Goal: Book appointment/travel/reservation

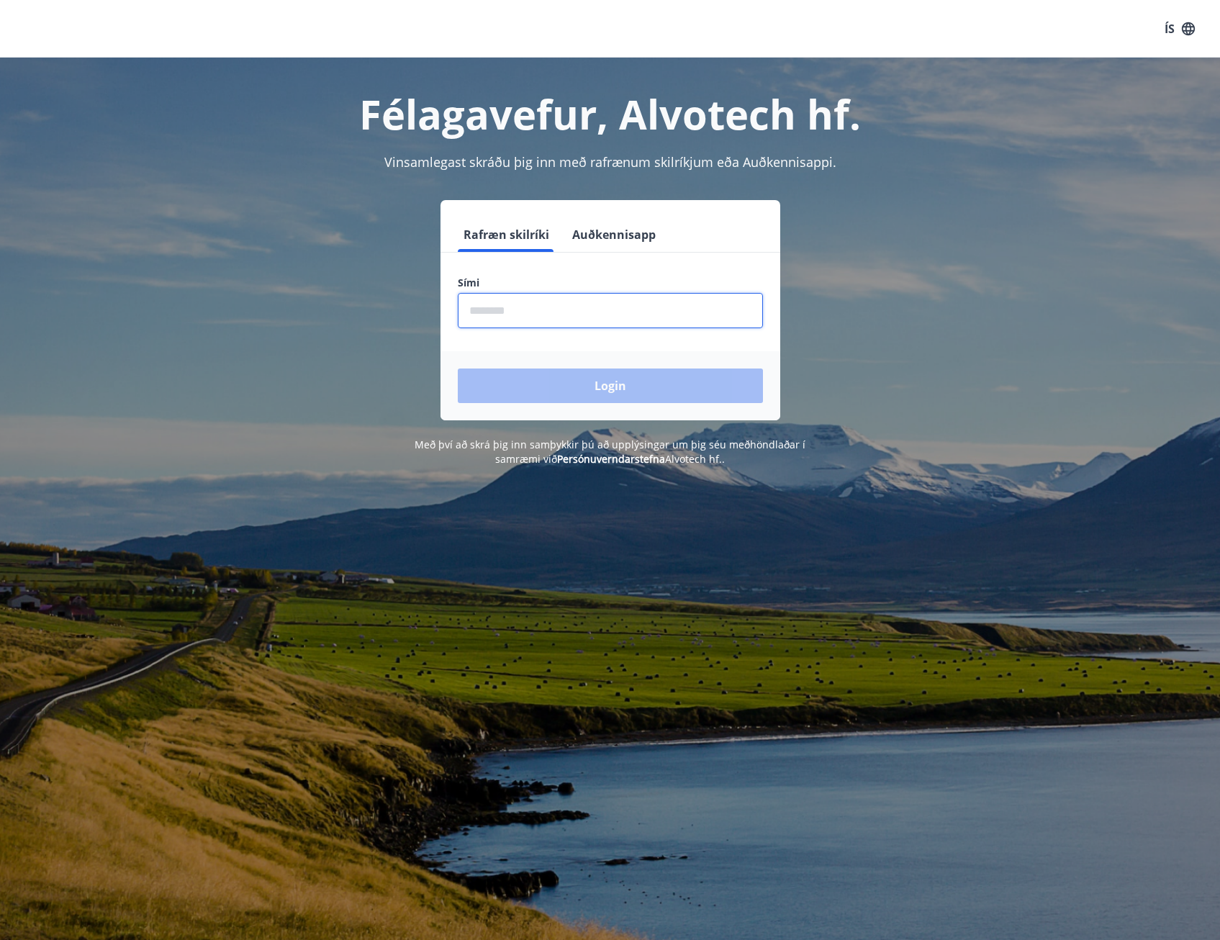
click at [500, 315] on input "phone" at bounding box center [610, 310] width 305 height 35
type input "********"
click at [531, 390] on button "Login" at bounding box center [610, 386] width 305 height 35
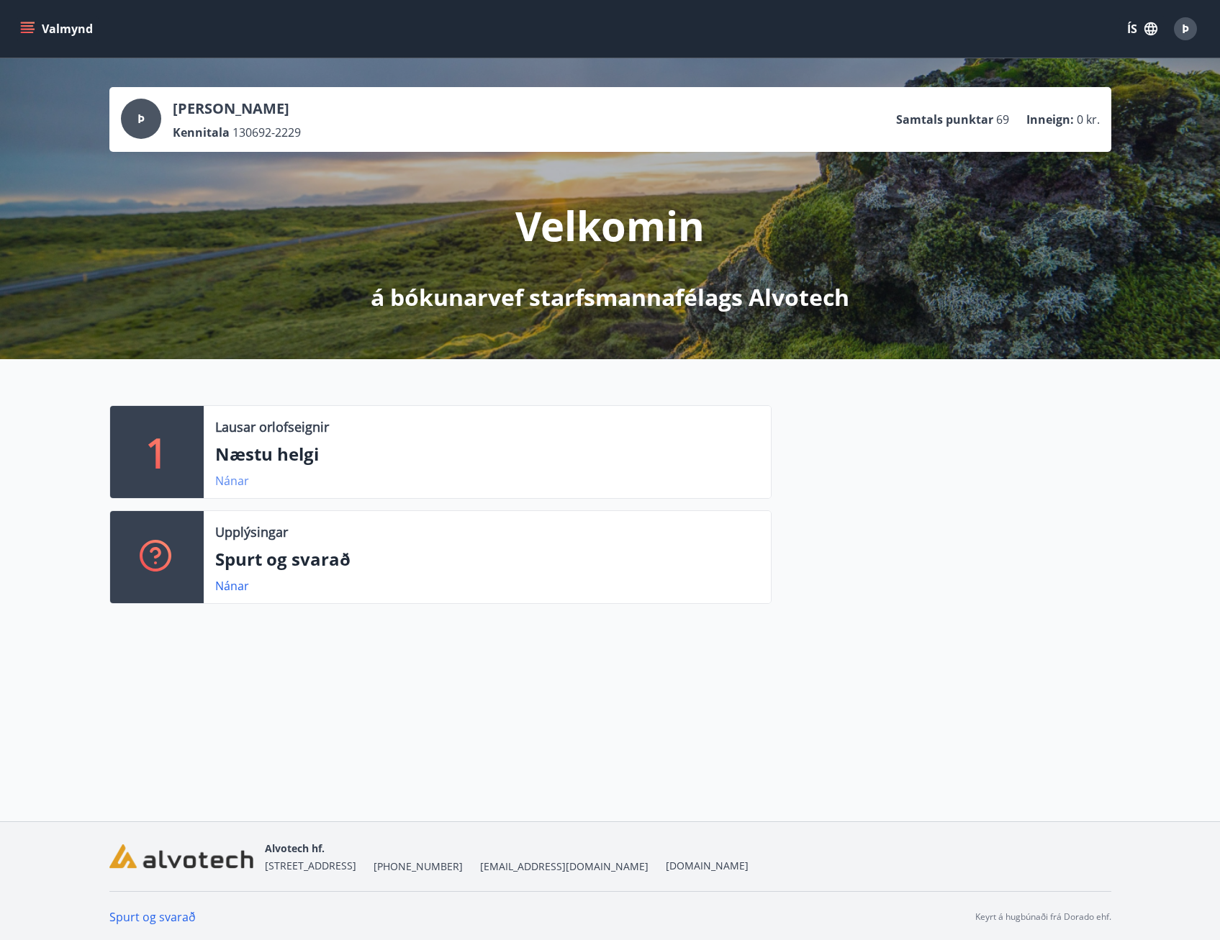
click at [230, 481] on link "Nánar" at bounding box center [232, 481] width 34 height 16
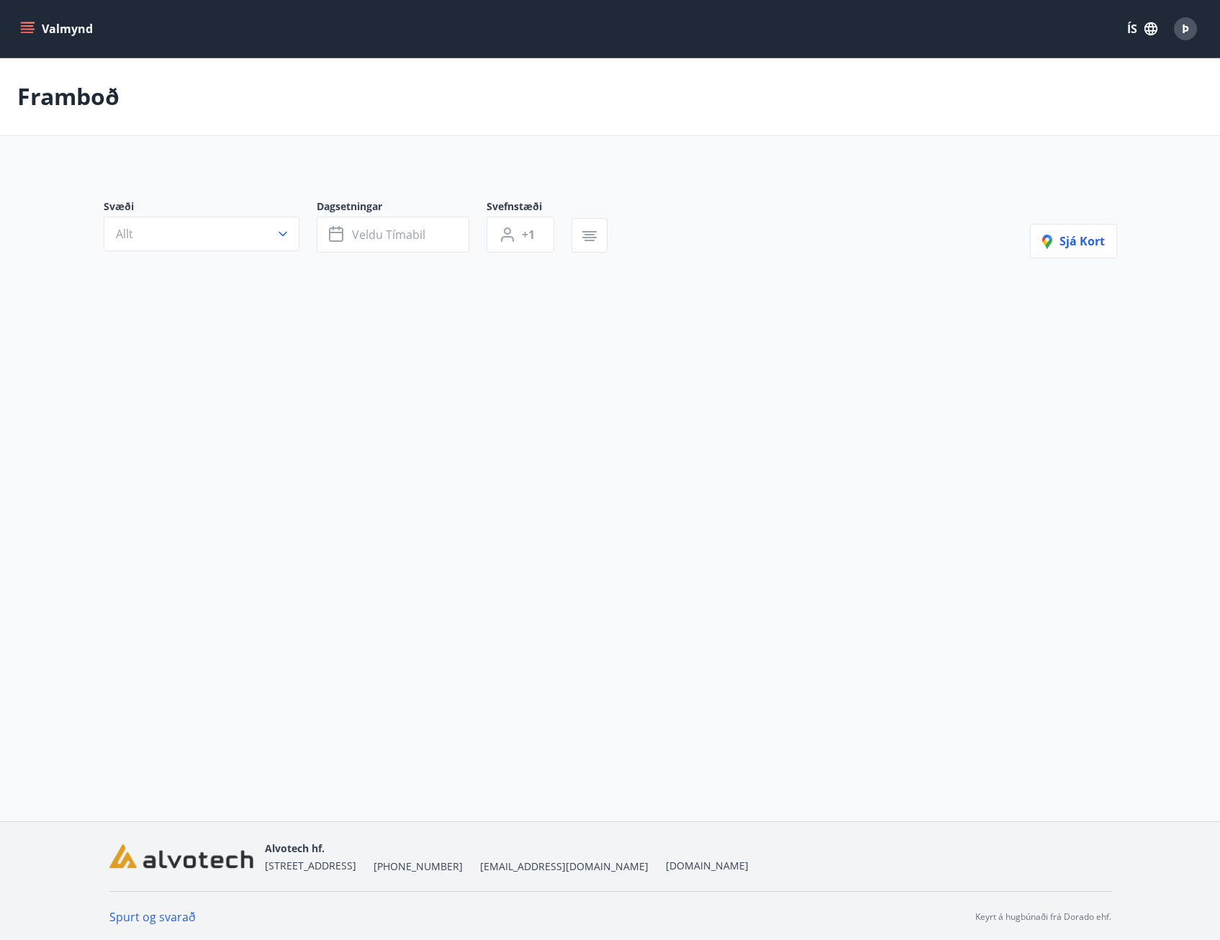
type input "*"
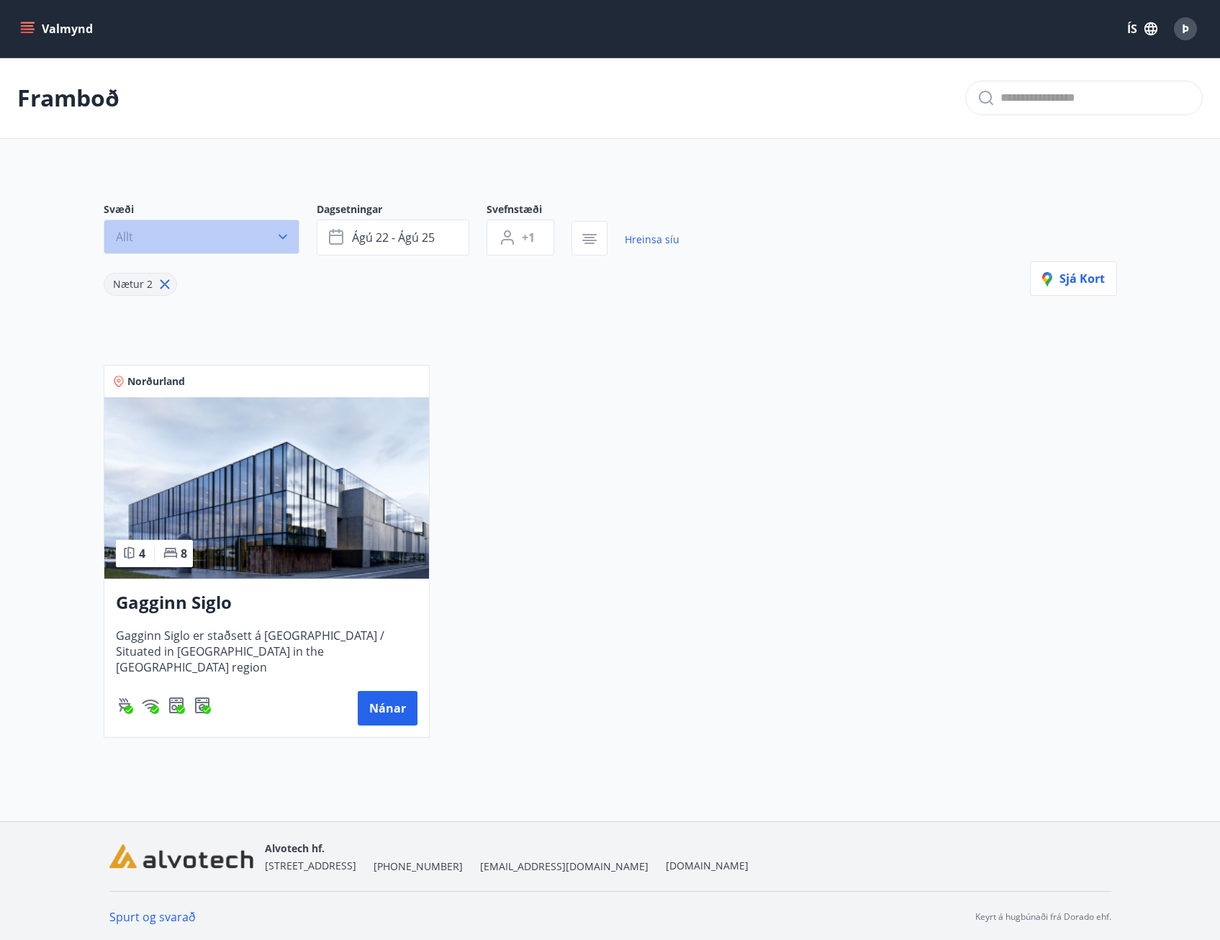
click at [284, 235] on icon "button" at bounding box center [283, 237] width 14 height 14
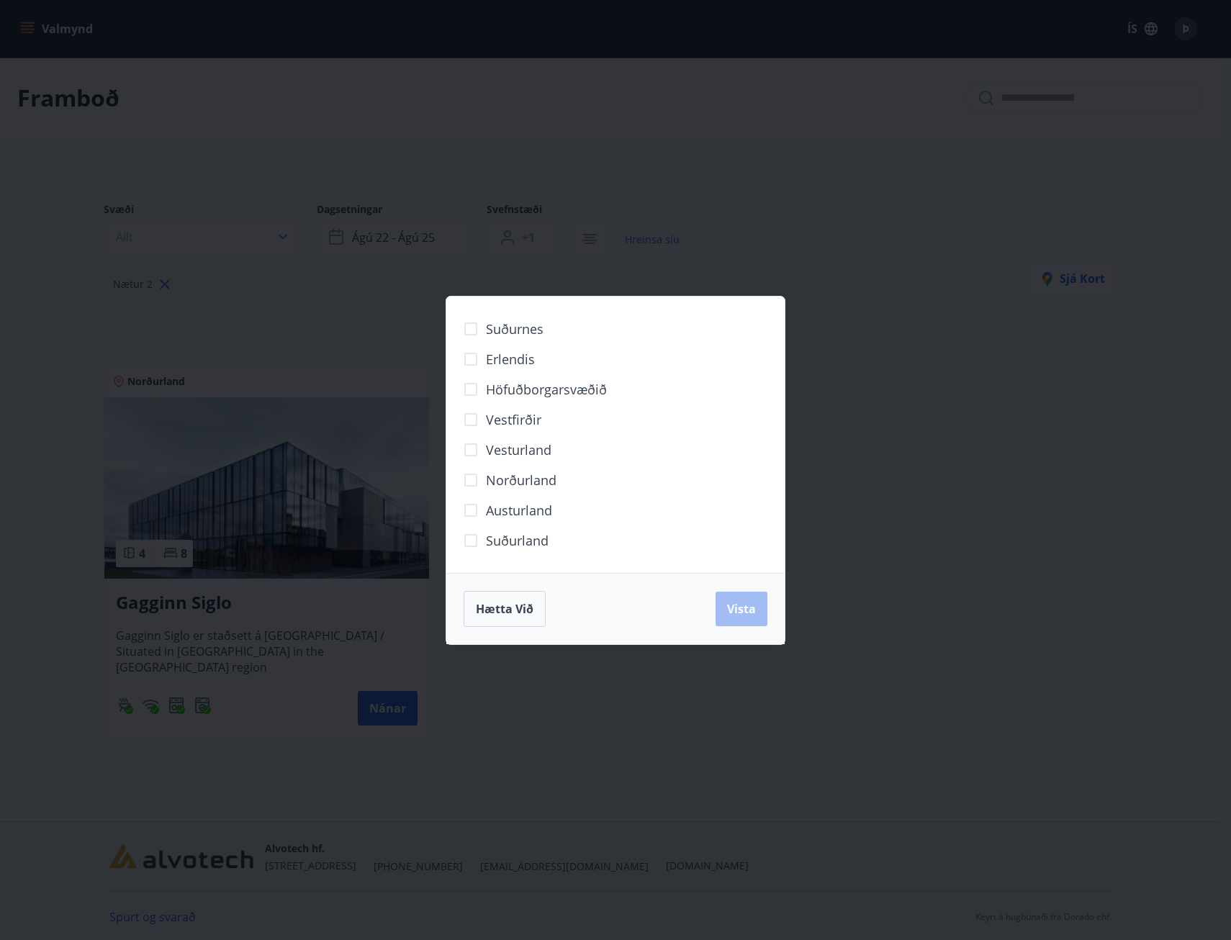
drag, startPoint x: 899, startPoint y: 566, endPoint x: 851, endPoint y: 583, distance: 51.2
click at [887, 572] on div "Suðurnes Erlendis Höfuðborgarsvæðið [GEOGRAPHIC_DATA] [GEOGRAPHIC_DATA] [GEOGRA…" at bounding box center [615, 470] width 1231 height 940
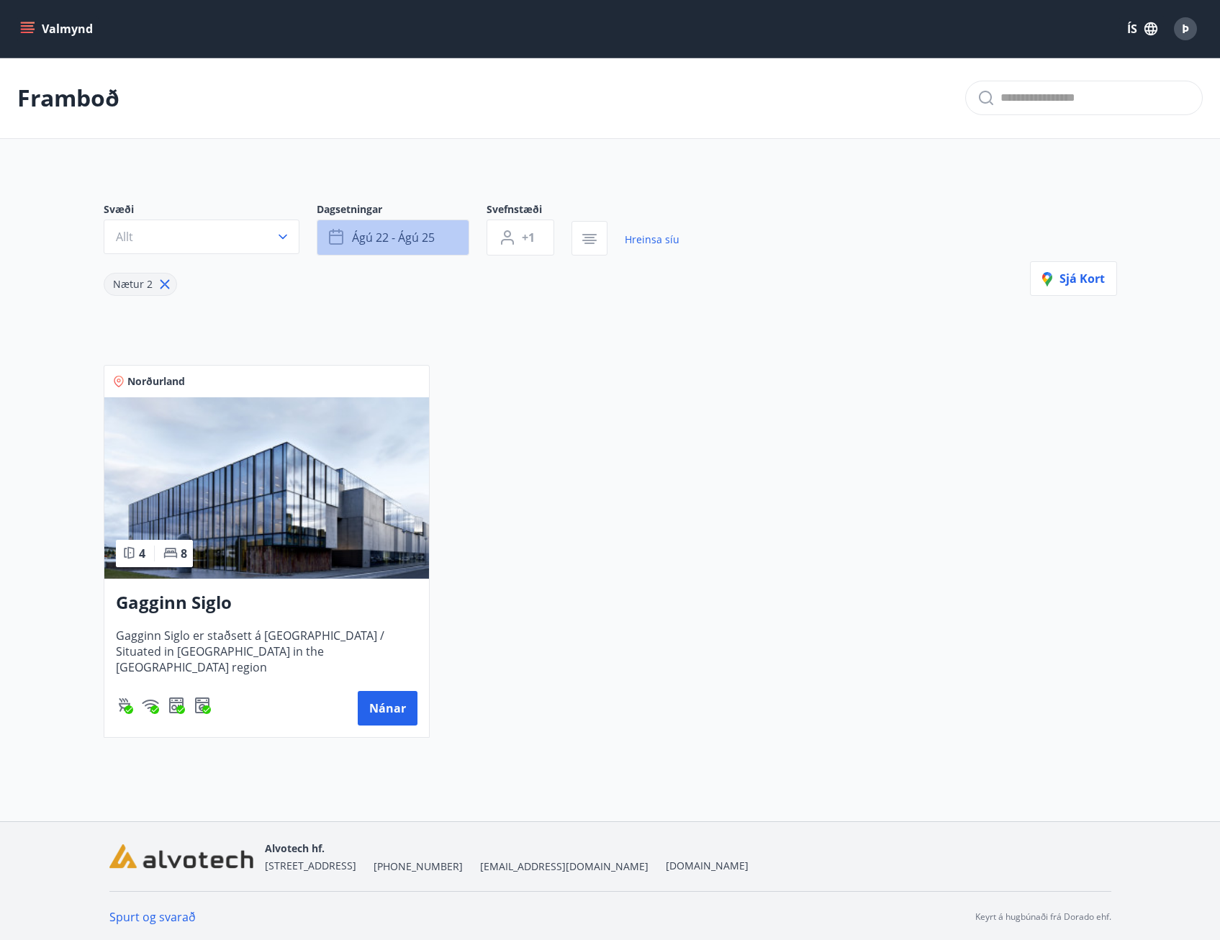
click at [436, 233] on button "ágú 22 - ágú 25" at bounding box center [393, 238] width 153 height 36
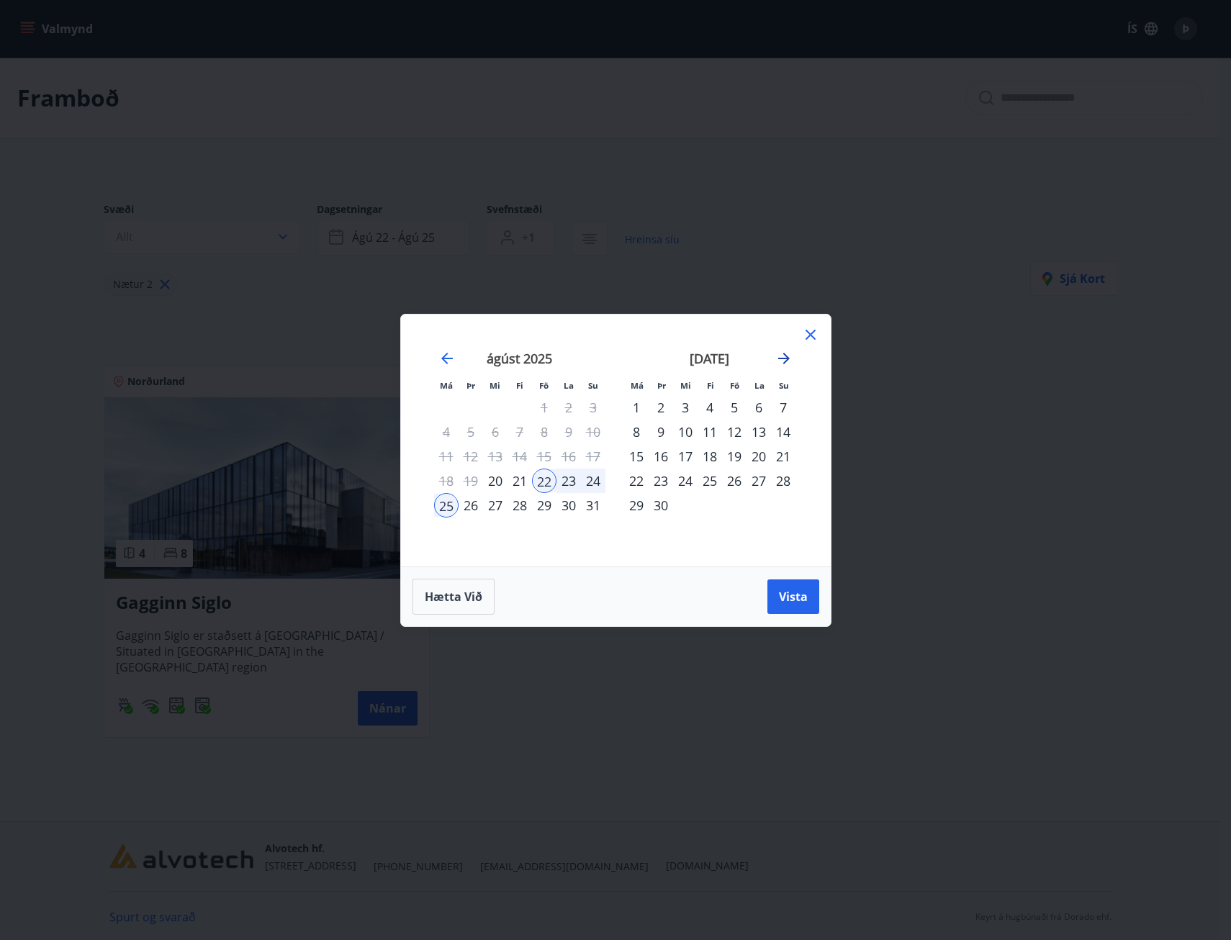
click at [783, 359] on icon "Move forward to switch to the next month." at bounding box center [784, 359] width 12 height 12
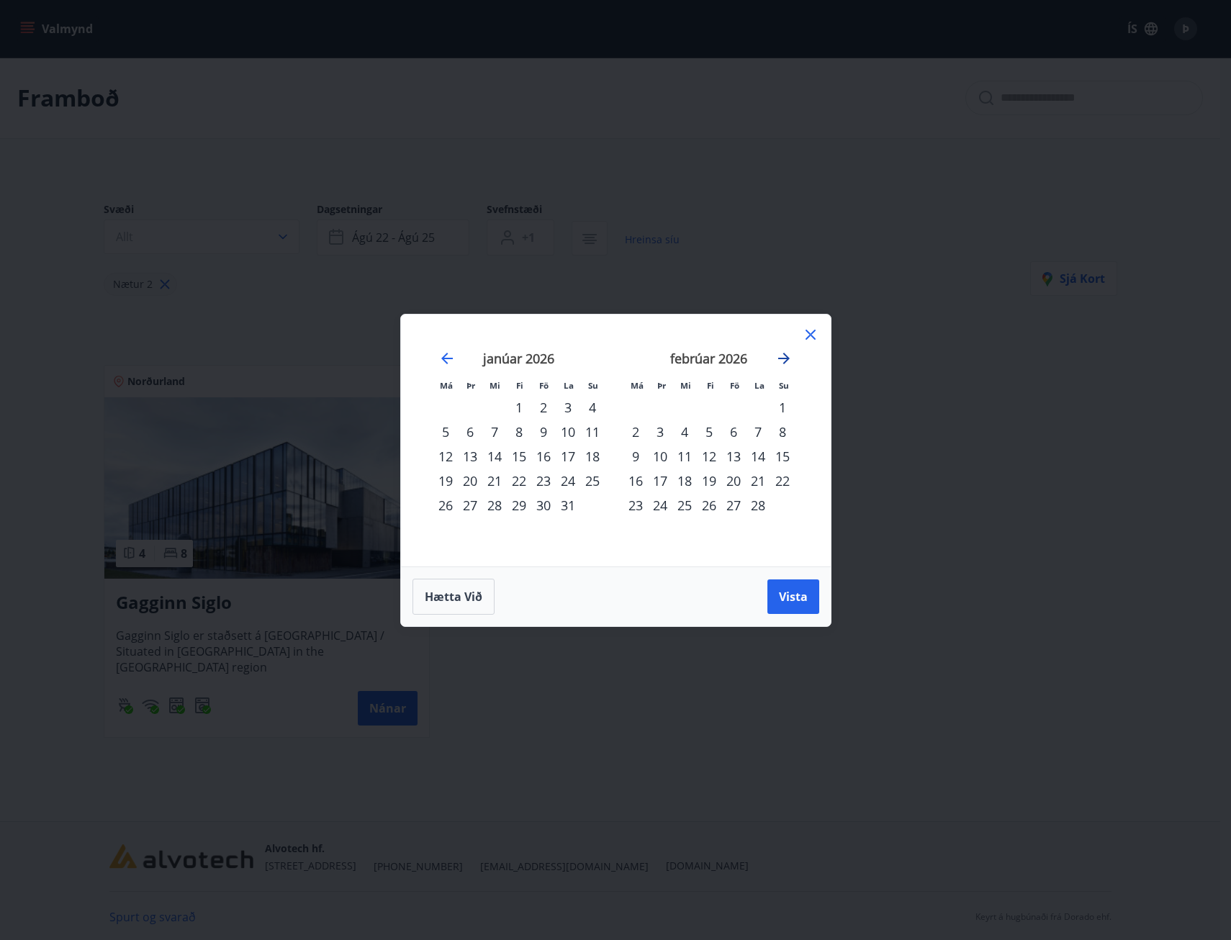
click at [783, 359] on icon "Move forward to switch to the next month." at bounding box center [784, 359] width 12 height 12
click at [635, 456] on div "11" at bounding box center [636, 456] width 24 height 24
click at [780, 456] on div "17" at bounding box center [783, 456] width 24 height 24
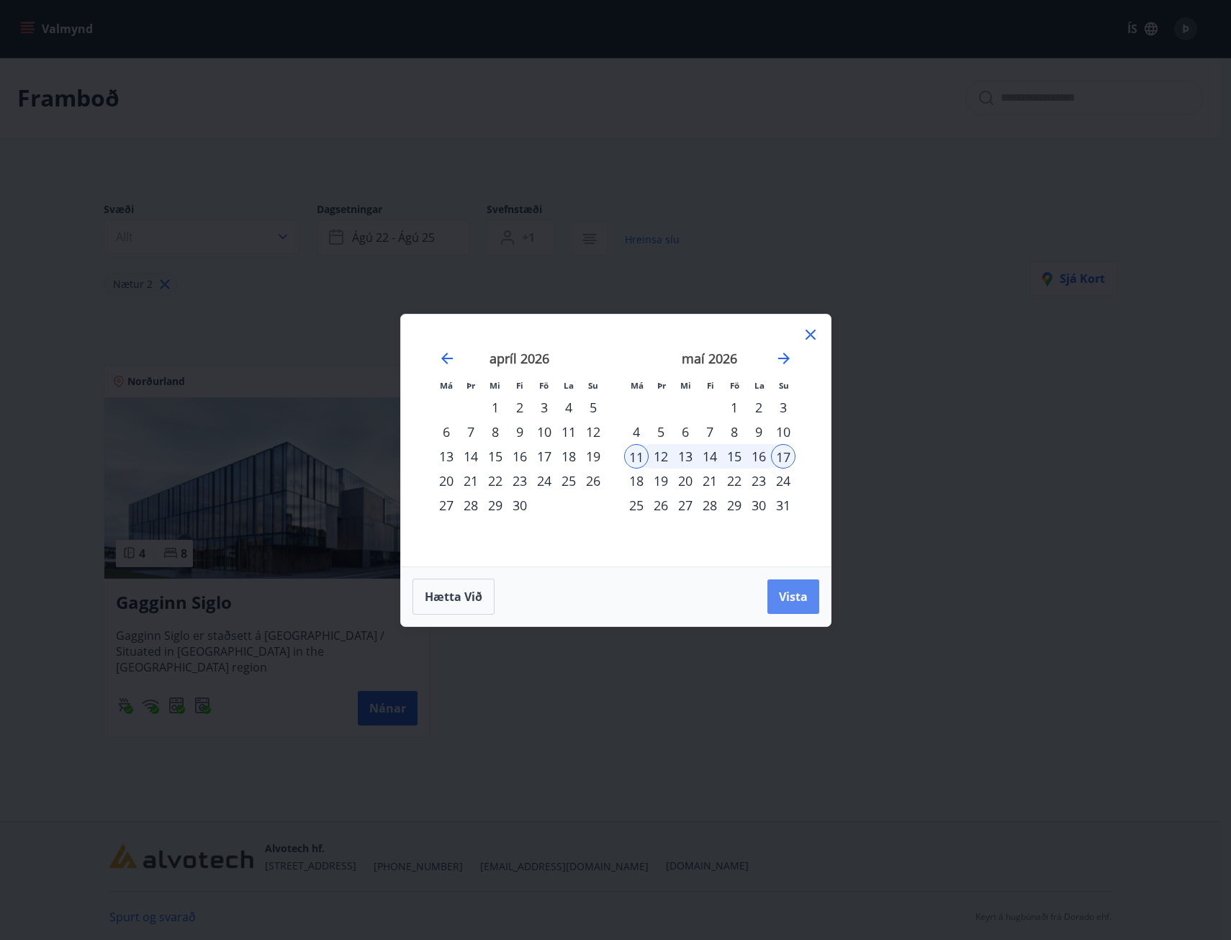
click at [799, 600] on span "Vista" at bounding box center [793, 597] width 29 height 16
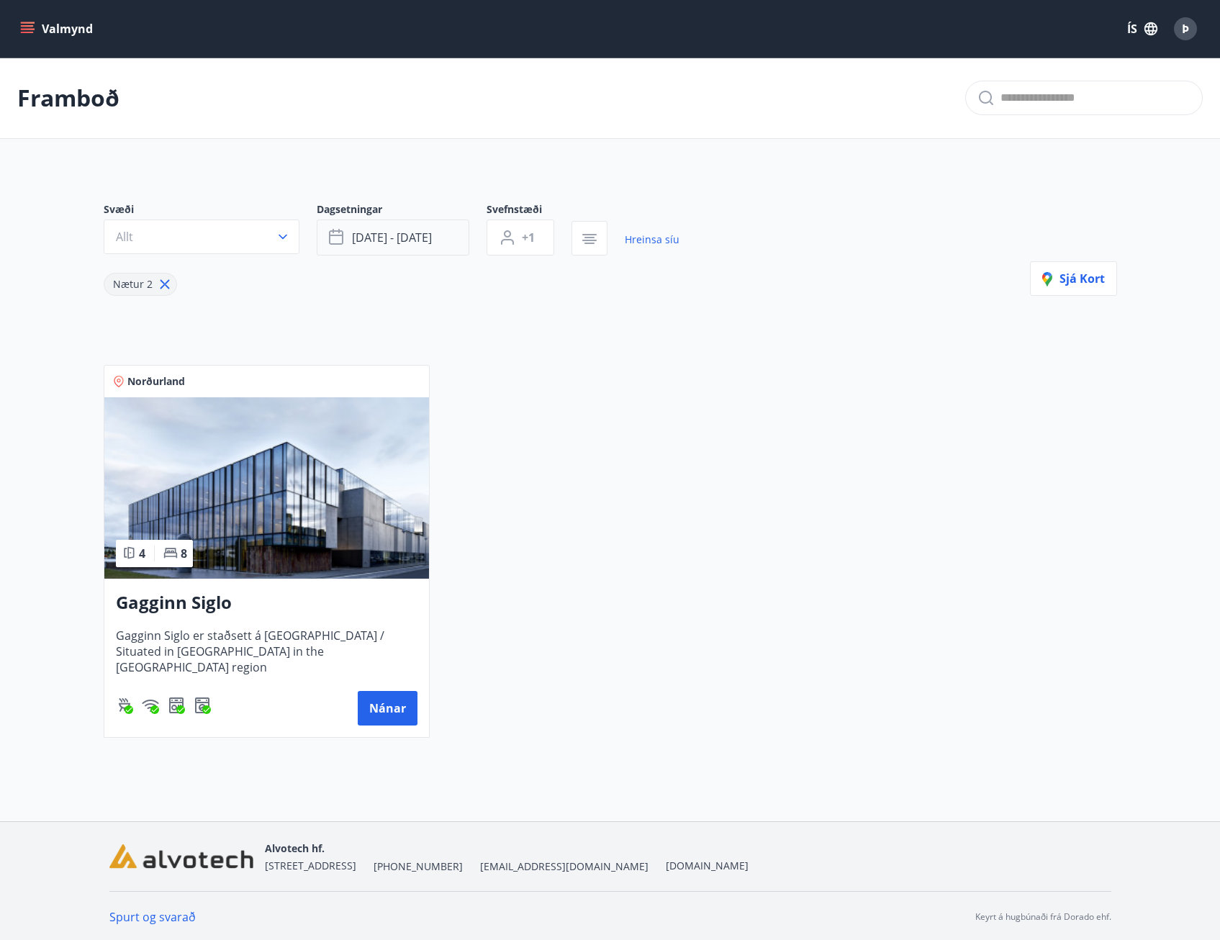
click at [417, 237] on span "[DATE] - [DATE]" at bounding box center [392, 238] width 80 height 16
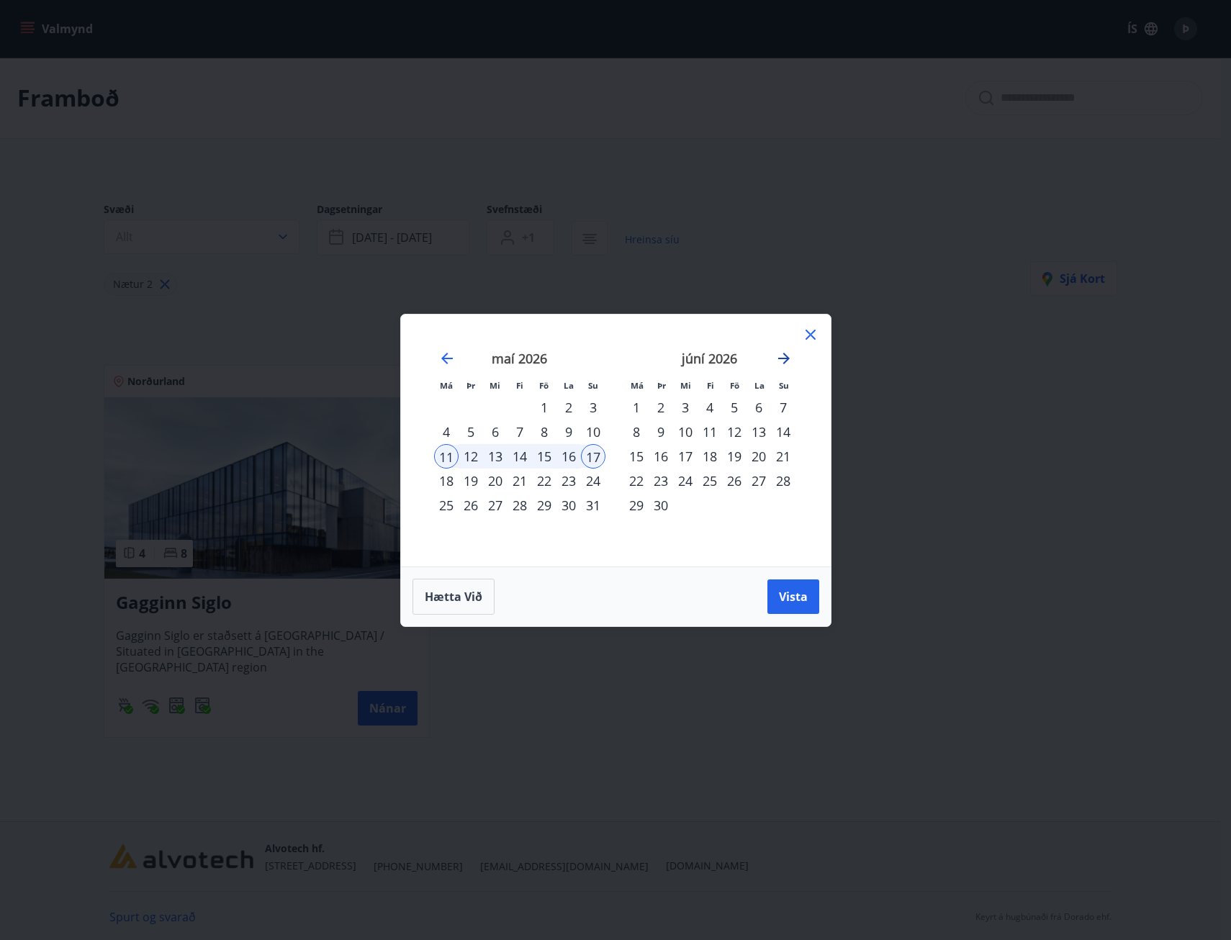
click at [787, 359] on icon "Move forward to switch to the next month." at bounding box center [784, 359] width 12 height 12
click at [446, 480] on div "20" at bounding box center [446, 481] width 24 height 24
click at [592, 477] on div "26" at bounding box center [593, 481] width 24 height 24
click at [806, 589] on span "Vista" at bounding box center [793, 597] width 29 height 16
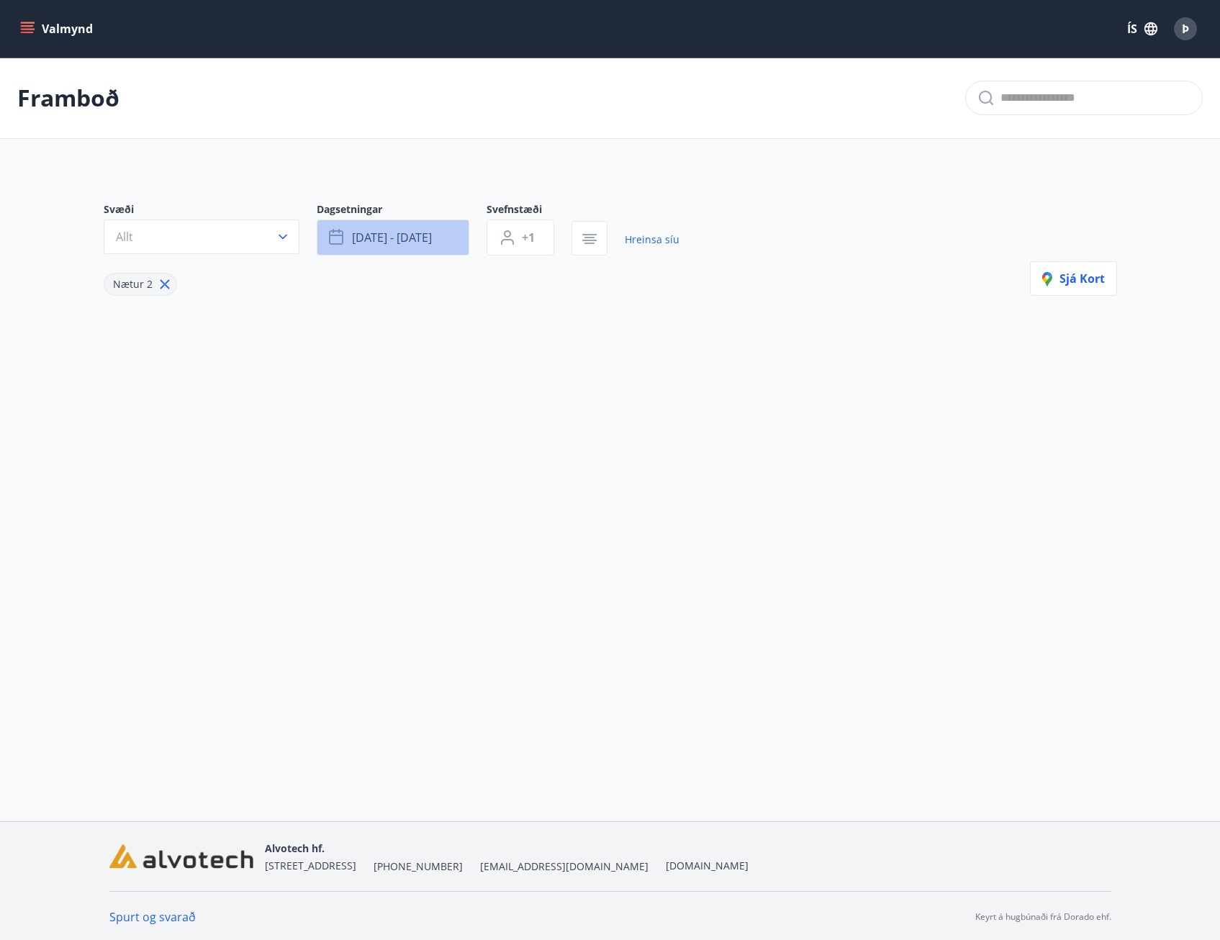
click at [436, 242] on button "[DATE] - [DATE]" at bounding box center [393, 238] width 153 height 36
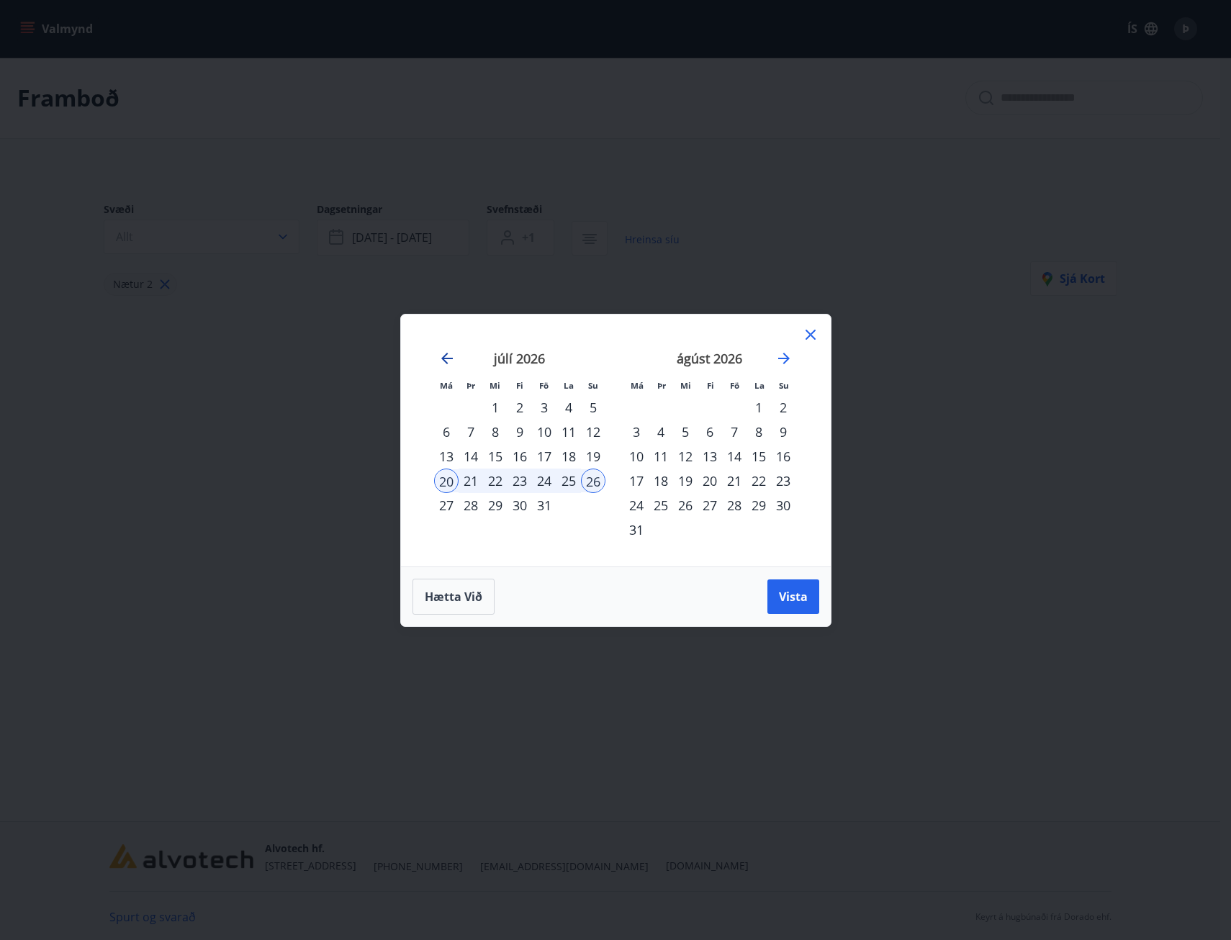
click at [450, 363] on icon "Move backward to switch to the previous month." at bounding box center [446, 358] width 17 height 17
click at [447, 458] on div "11" at bounding box center [446, 456] width 24 height 24
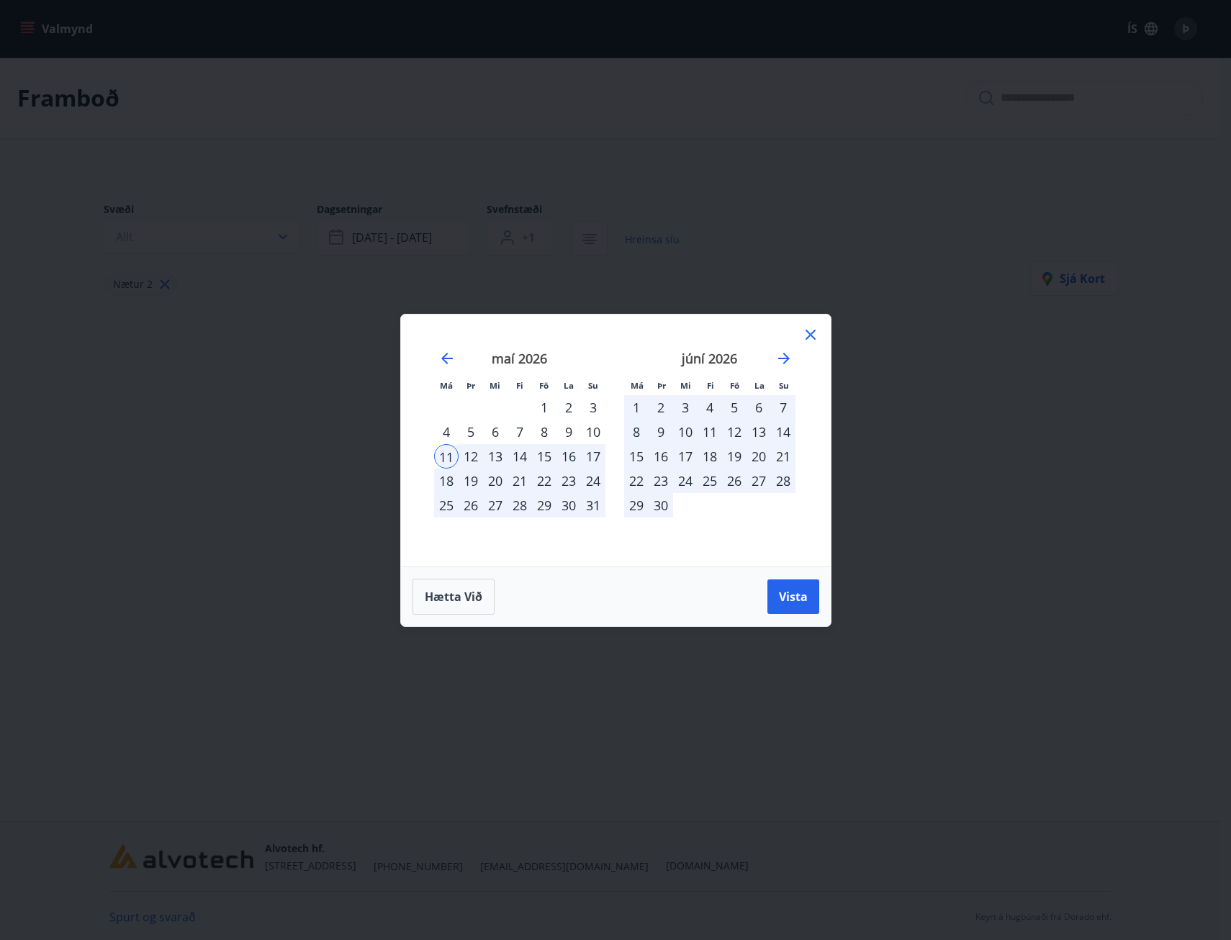
click at [593, 453] on div "17" at bounding box center [593, 456] width 24 height 24
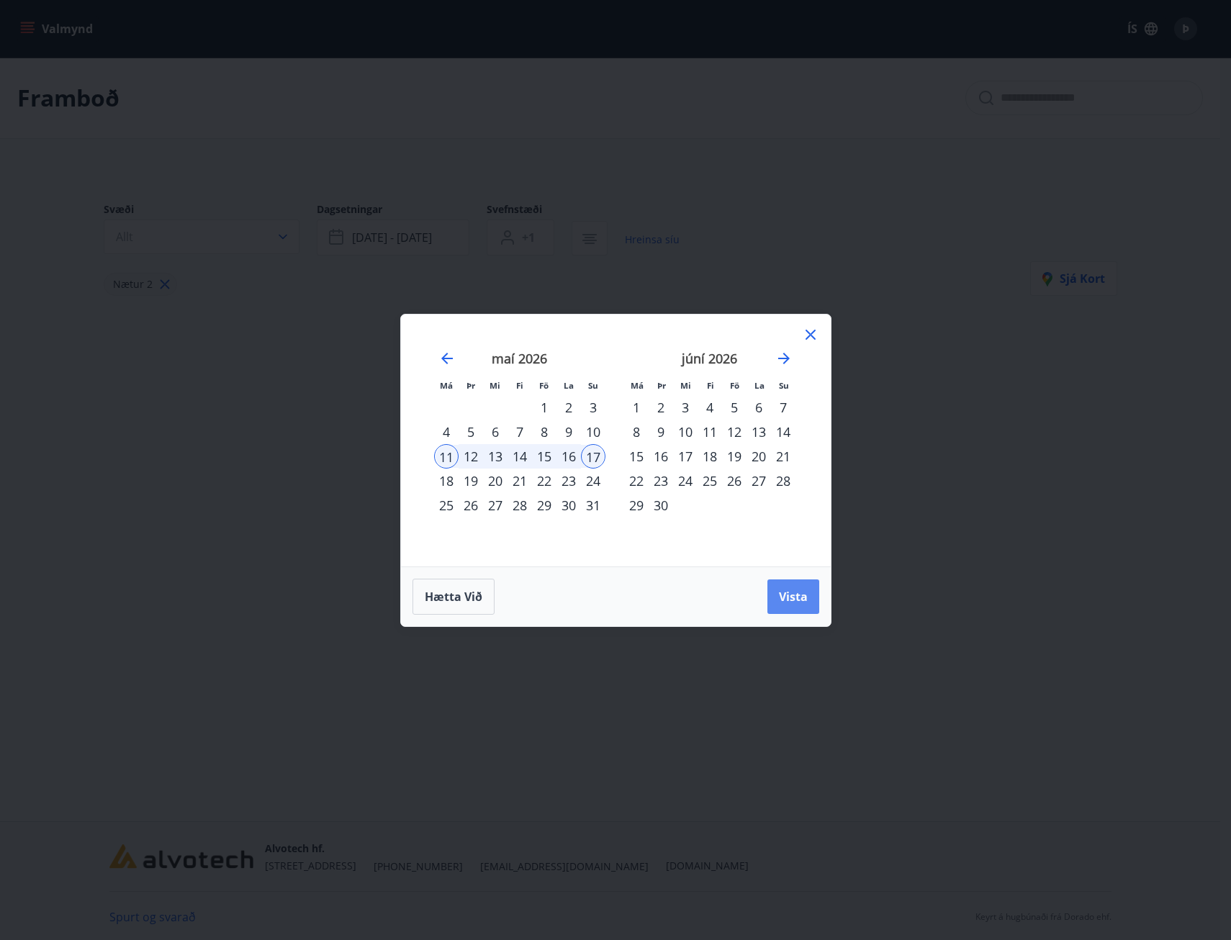
click at [784, 598] on span "Vista" at bounding box center [793, 597] width 29 height 16
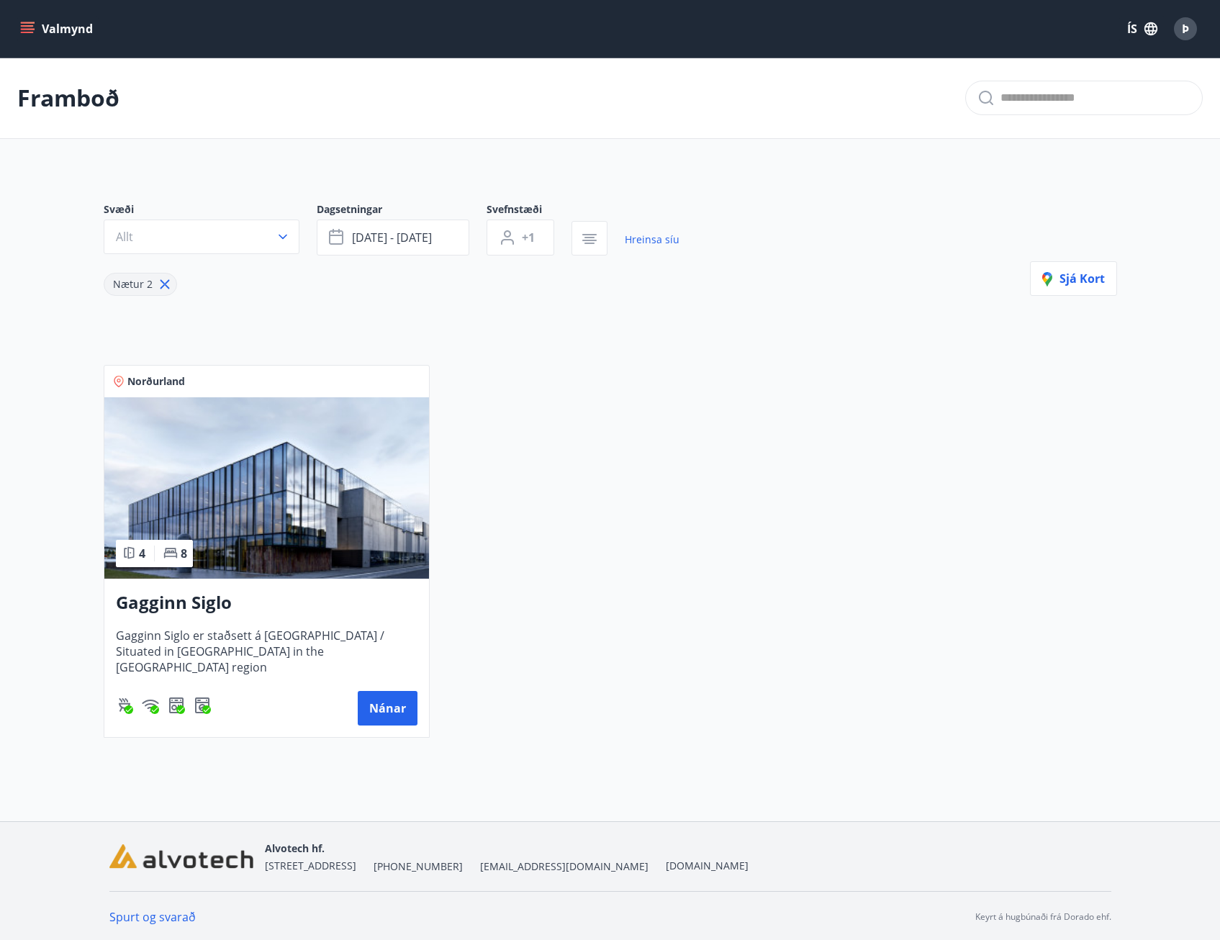
click at [326, 523] on img at bounding box center [266, 487] width 325 height 181
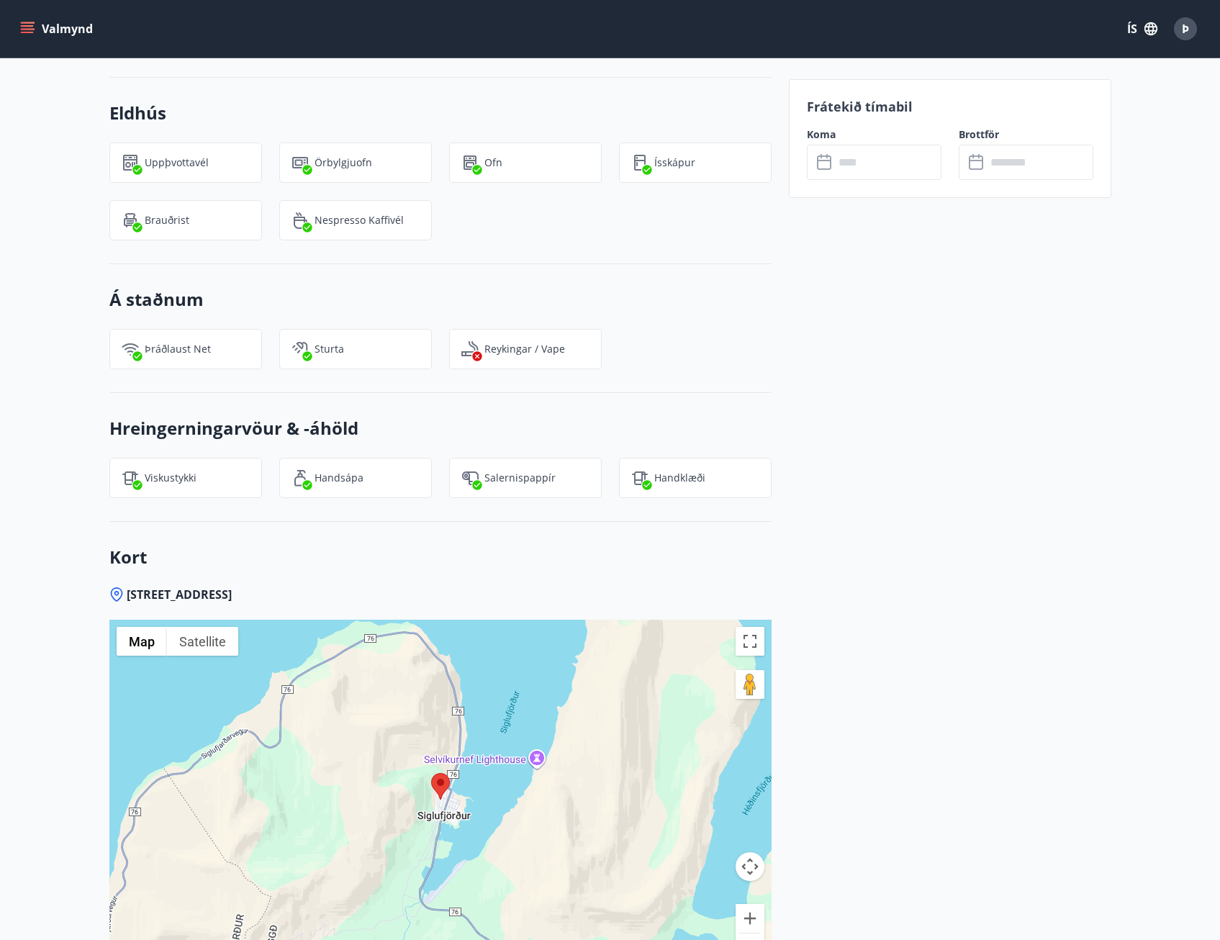
scroll to position [1584, 0]
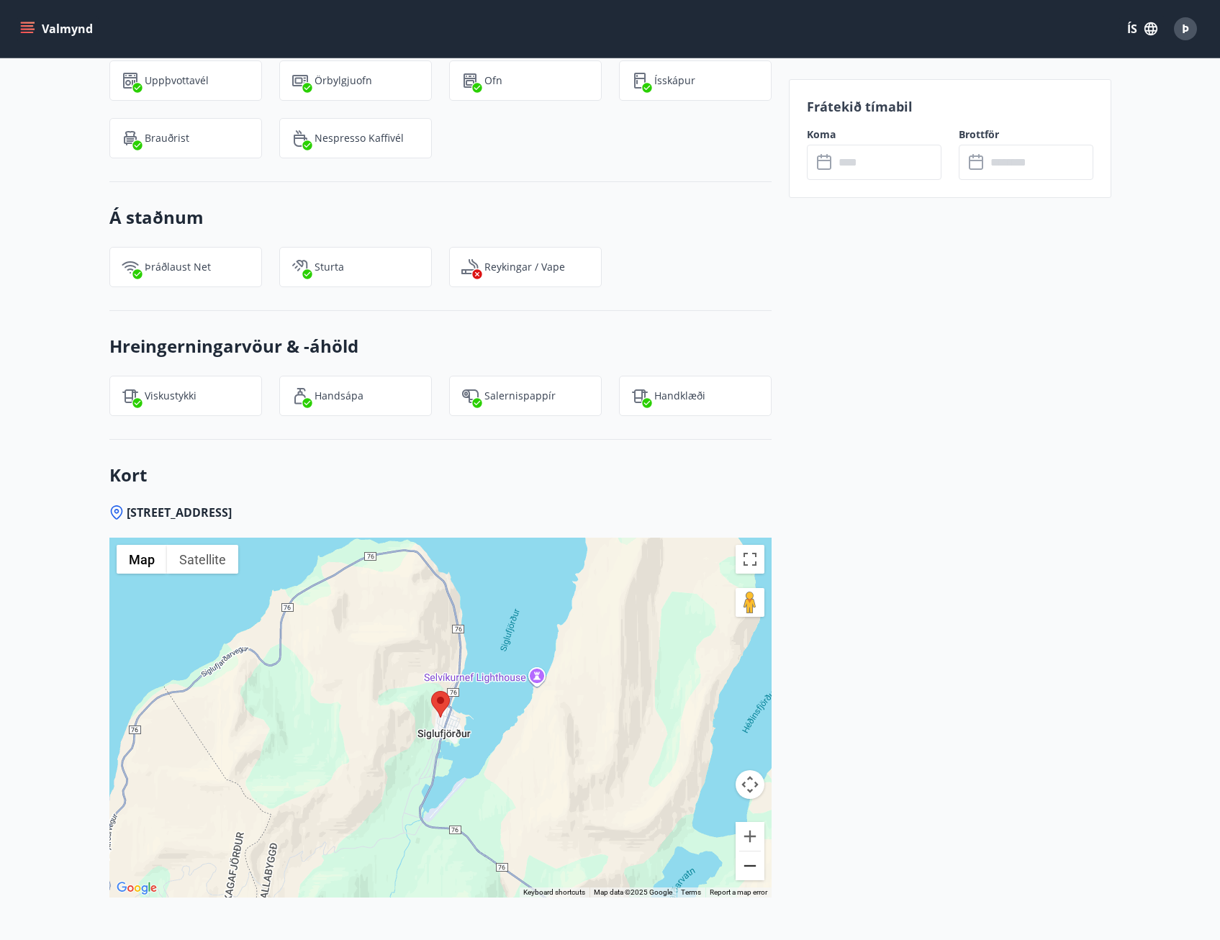
click at [753, 870] on button "Zoom out" at bounding box center [750, 866] width 29 height 29
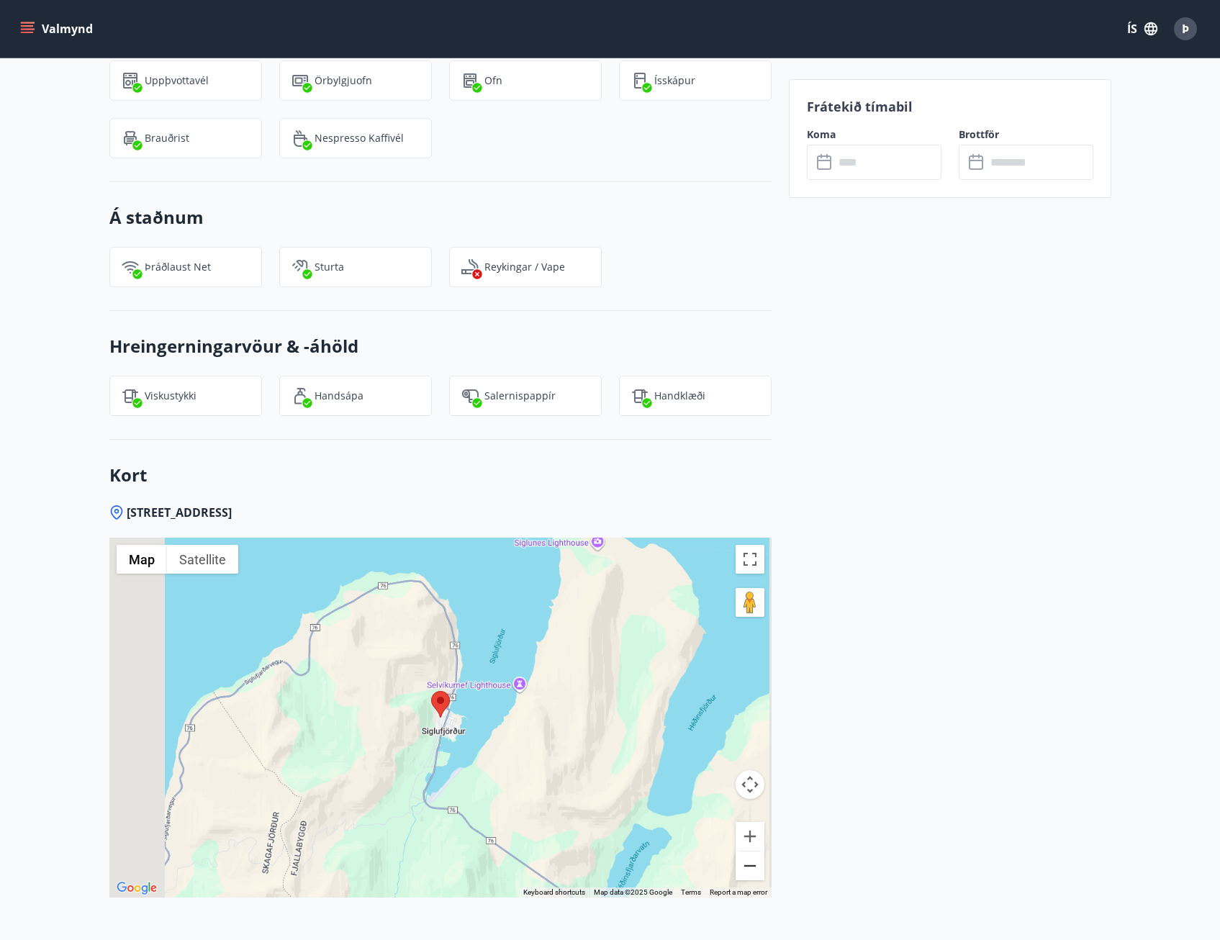
click at [753, 870] on button "Zoom out" at bounding box center [750, 866] width 29 height 29
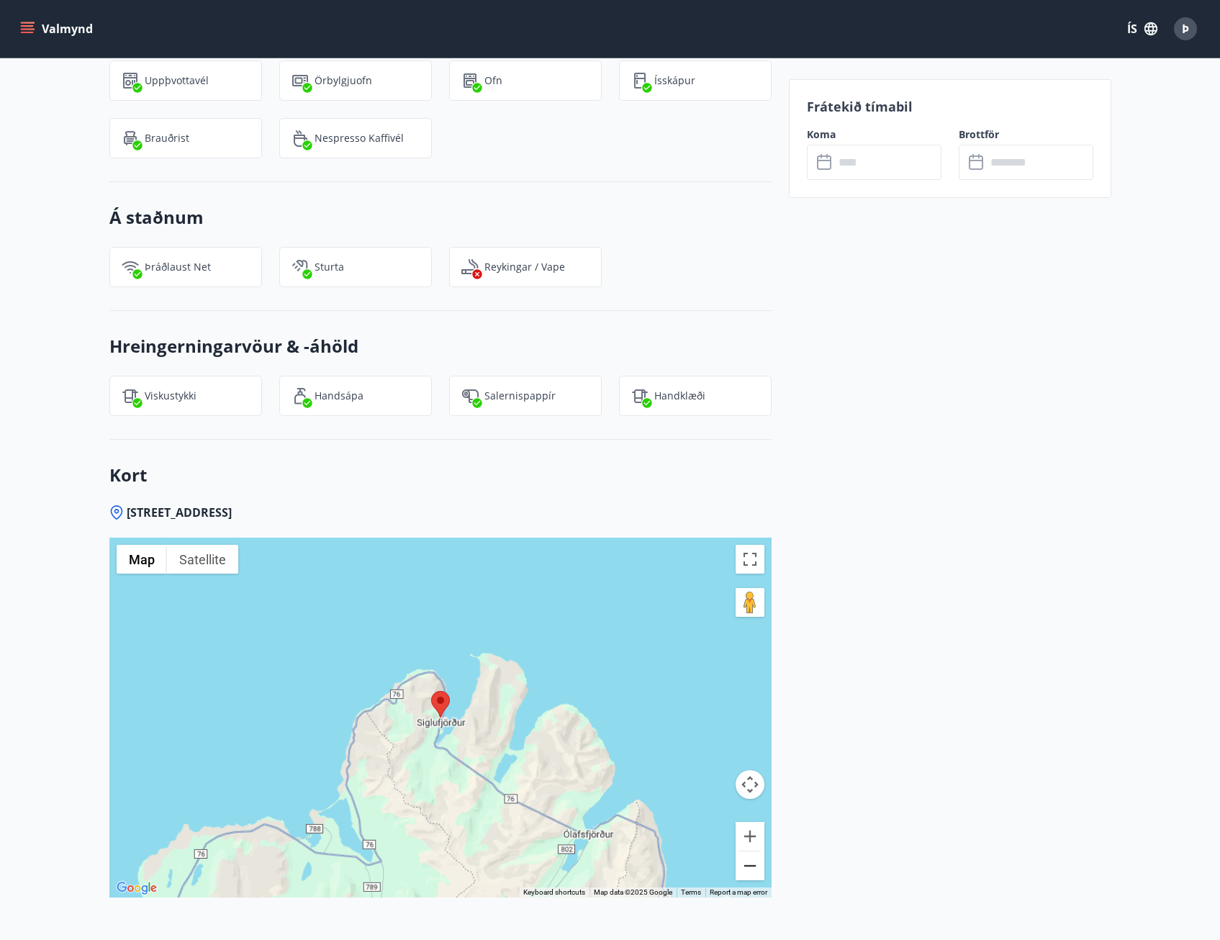
click at [753, 870] on button "Zoom out" at bounding box center [750, 866] width 29 height 29
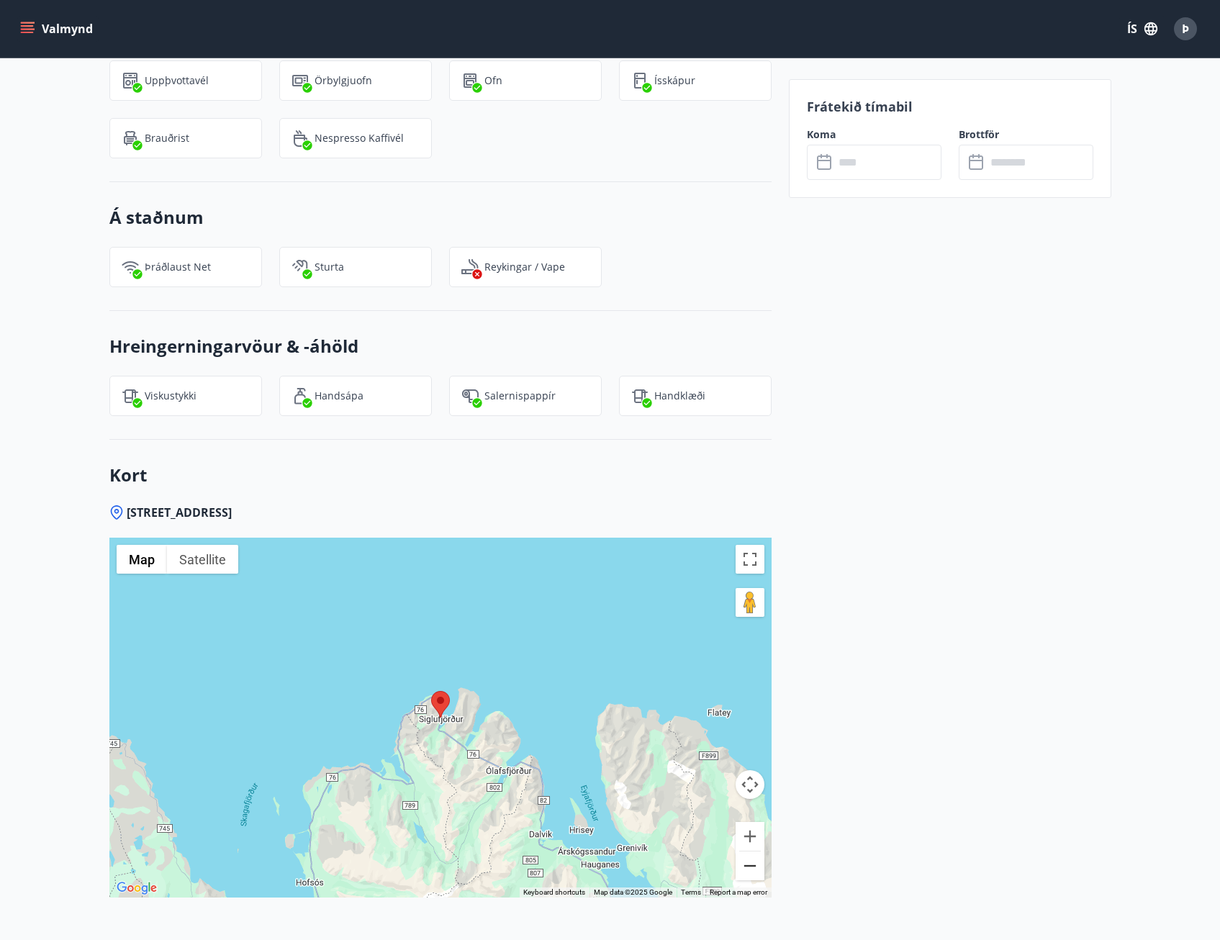
click at [753, 870] on button "Zoom out" at bounding box center [750, 866] width 29 height 29
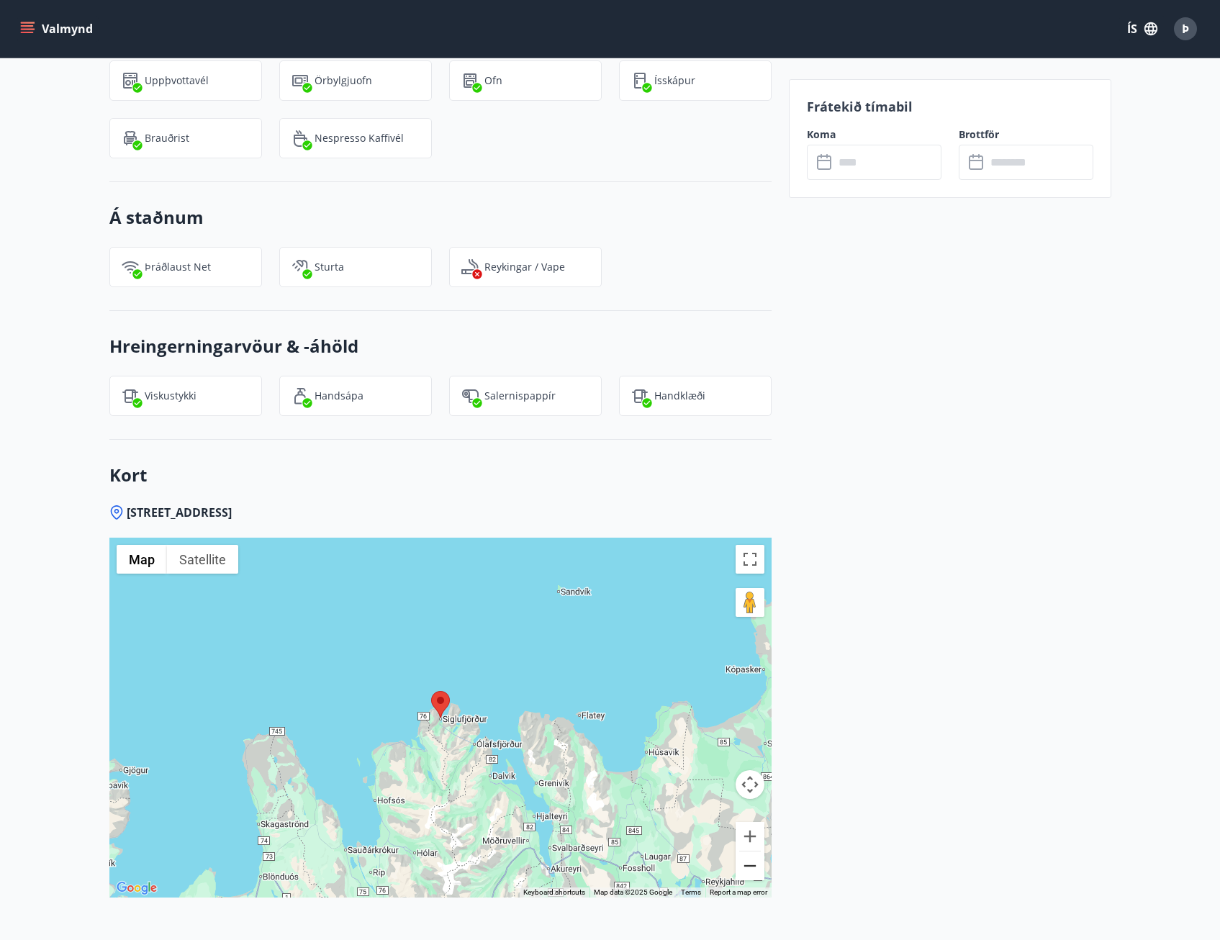
click at [753, 870] on button "Zoom out" at bounding box center [750, 866] width 29 height 29
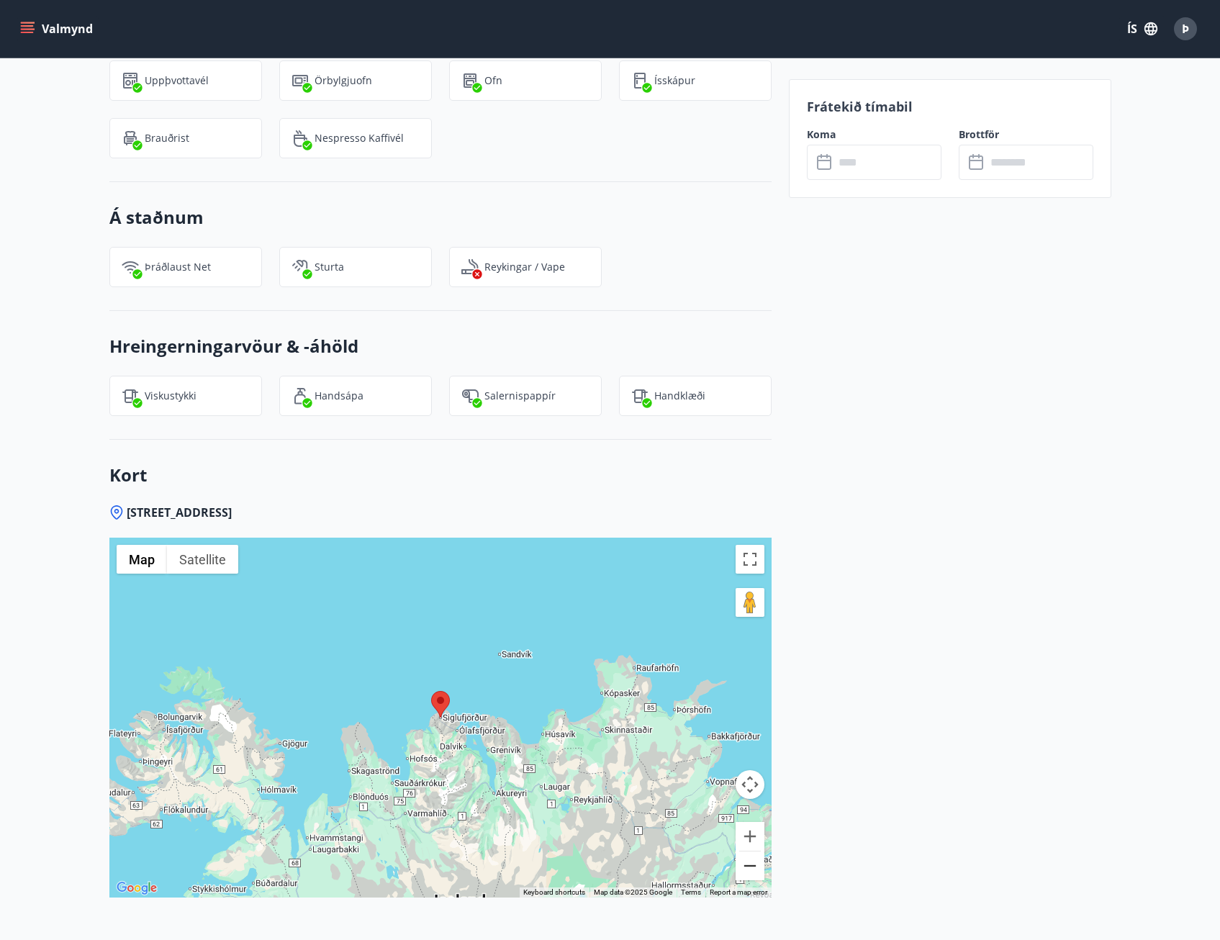
click at [753, 870] on button "Zoom out" at bounding box center [750, 866] width 29 height 29
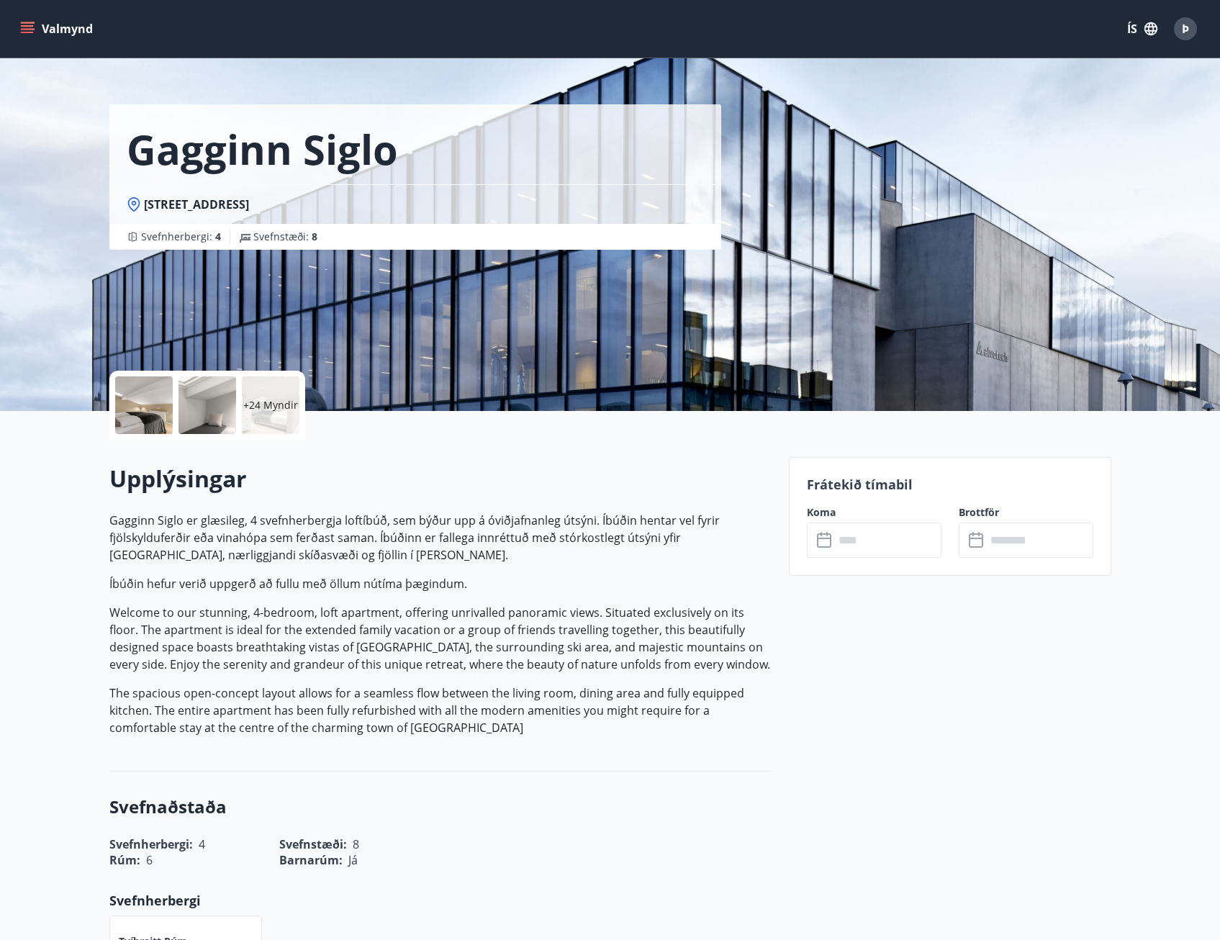
scroll to position [0, 0]
